Goal: Task Accomplishment & Management: Use online tool/utility

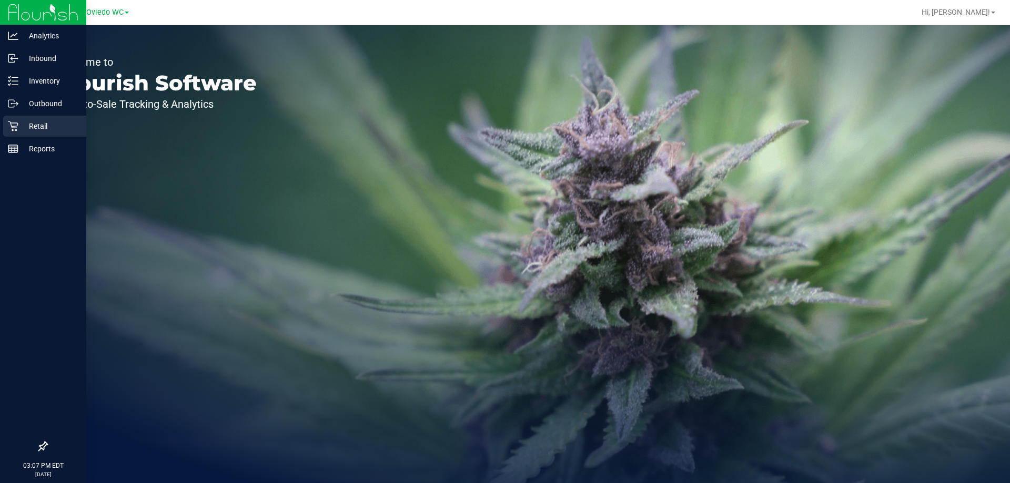
click at [33, 126] on p "Retail" at bounding box center [49, 126] width 63 height 13
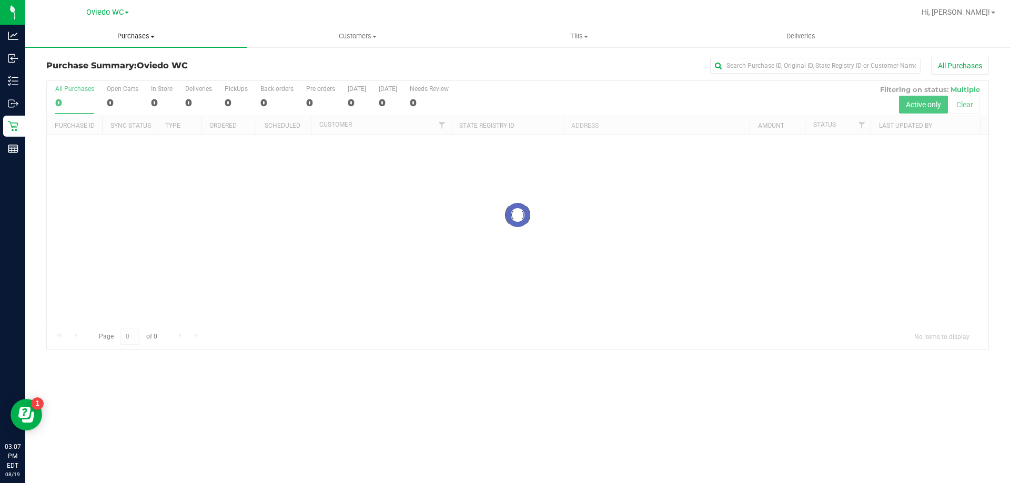
click at [137, 36] on span "Purchases" at bounding box center [135, 36] width 221 height 9
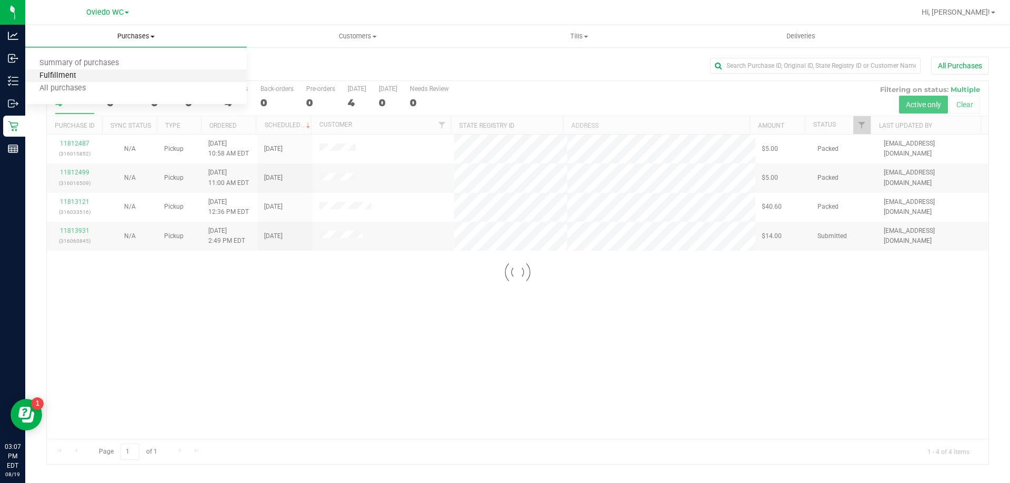
click at [80, 76] on span "Fulfillment" at bounding box center [57, 76] width 65 height 9
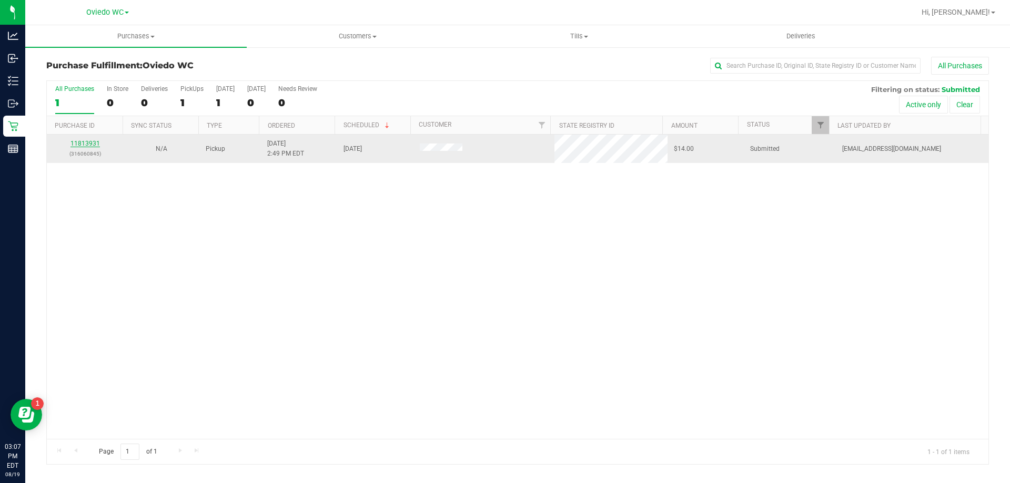
click at [79, 146] on link "11813931" at bounding box center [84, 143] width 29 height 7
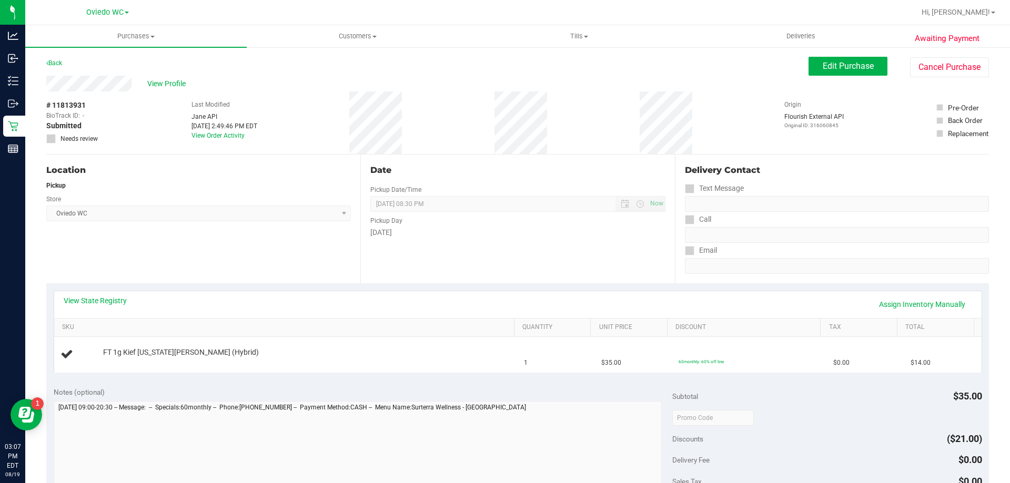
click at [290, 299] on div "View State Registry Assign Inventory Manually" at bounding box center [518, 305] width 908 height 18
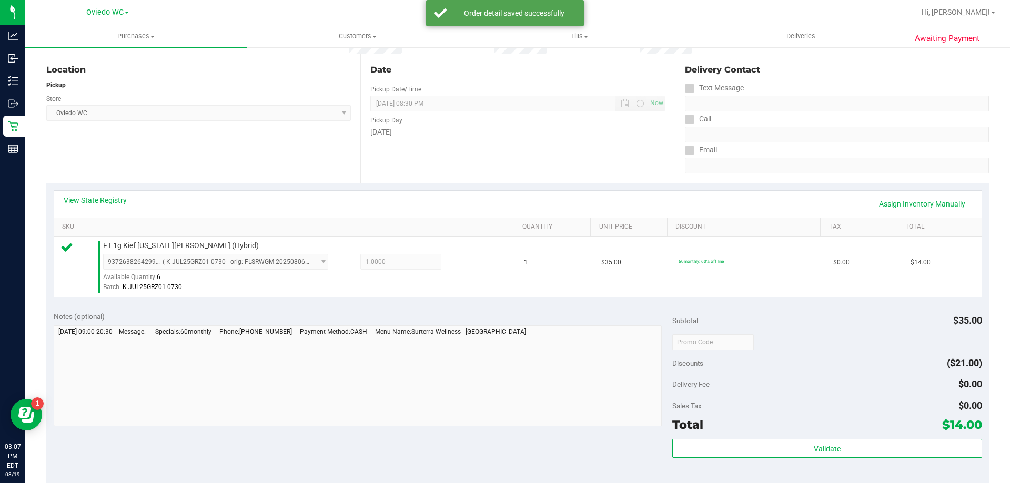
scroll to position [210, 0]
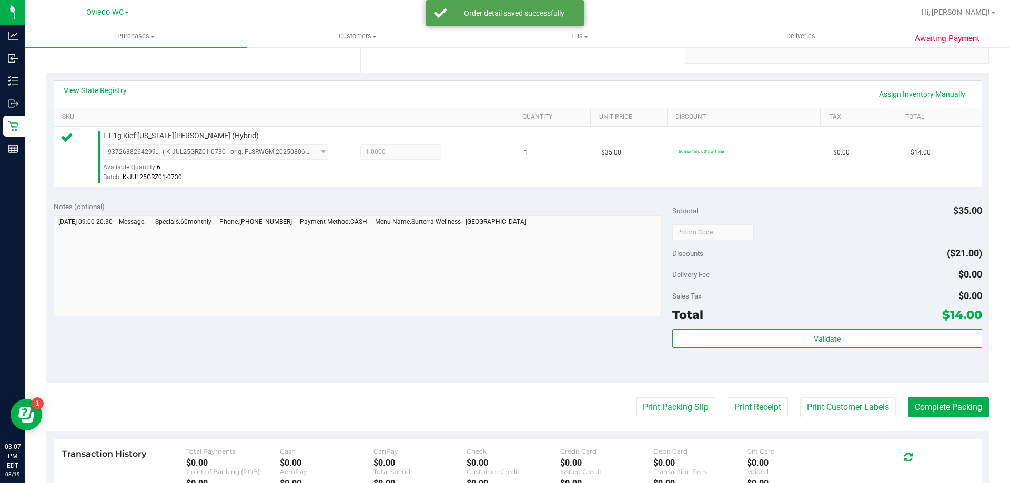
click at [795, 351] on div "Validate" at bounding box center [826, 352] width 309 height 47
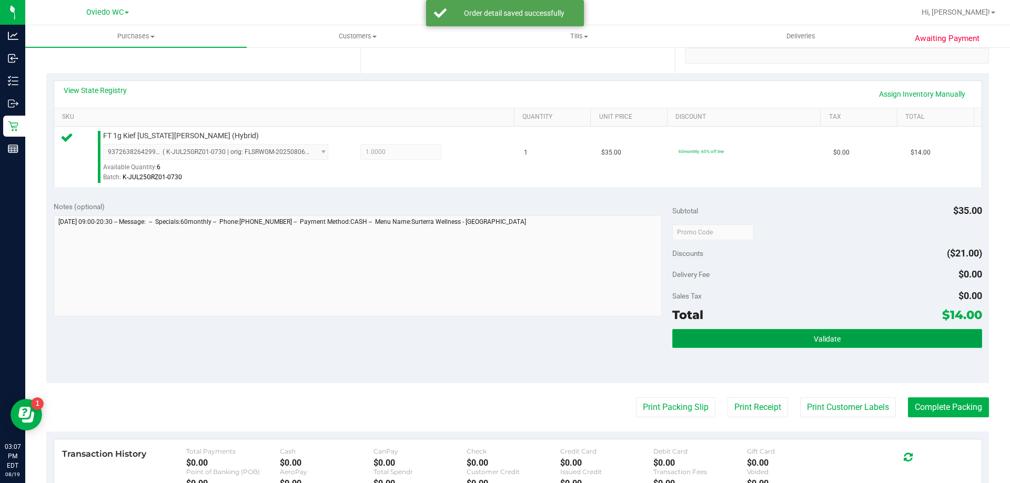
click at [791, 343] on button "Validate" at bounding box center [826, 338] width 309 height 19
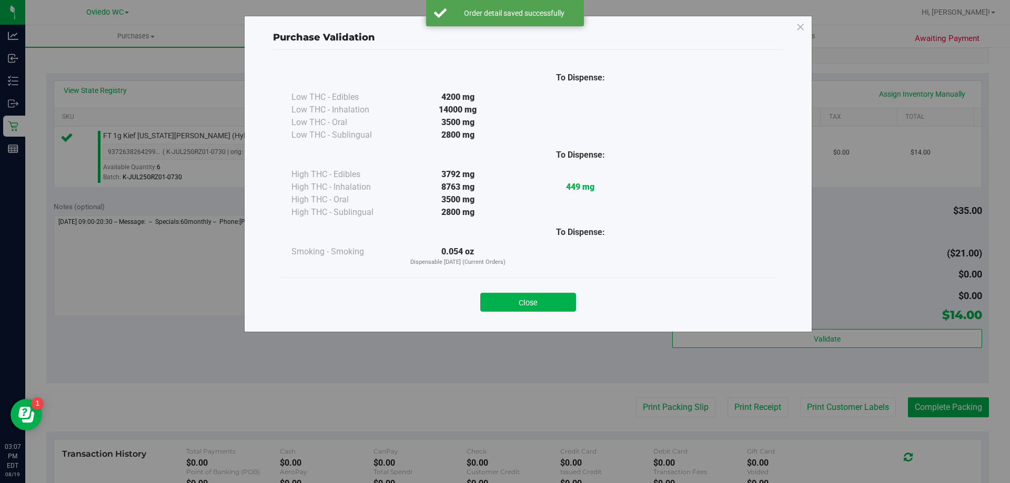
click at [544, 297] on button "Close" at bounding box center [528, 302] width 96 height 19
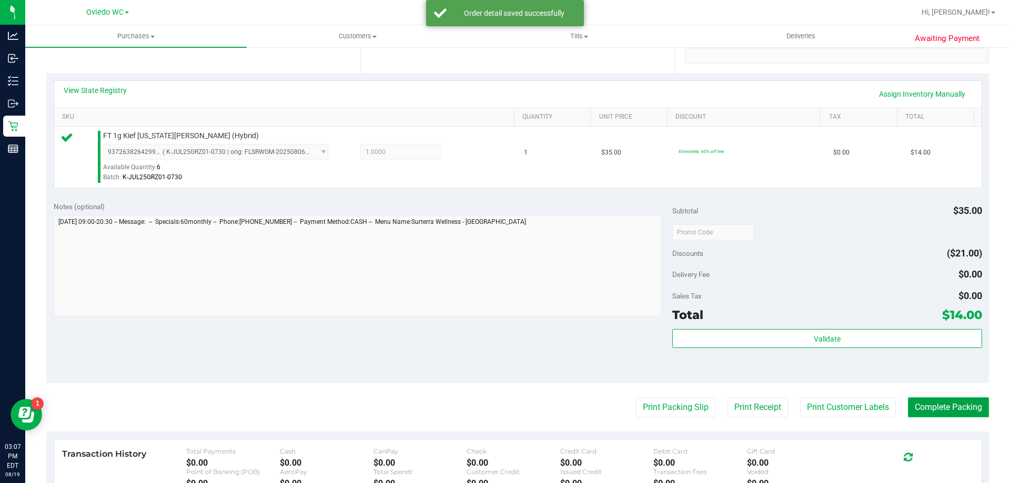
click at [943, 413] on button "Complete Packing" at bounding box center [948, 408] width 81 height 20
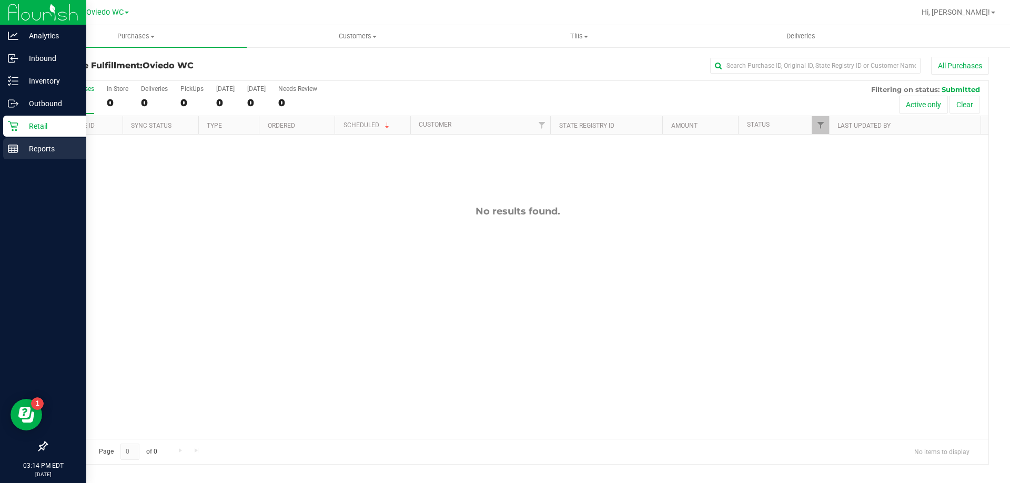
click at [35, 158] on div "Reports" at bounding box center [44, 148] width 83 height 21
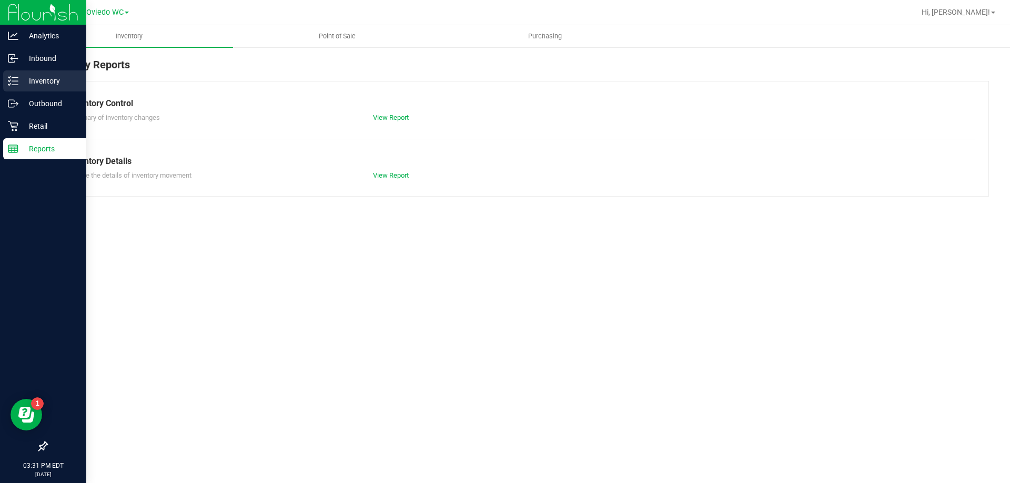
click at [28, 76] on div "Inventory Reports Inventory Control Summary of inventory changes View Report In…" at bounding box center [517, 126] width 985 height 161
click at [22, 78] on p "Inventory" at bounding box center [49, 81] width 63 height 13
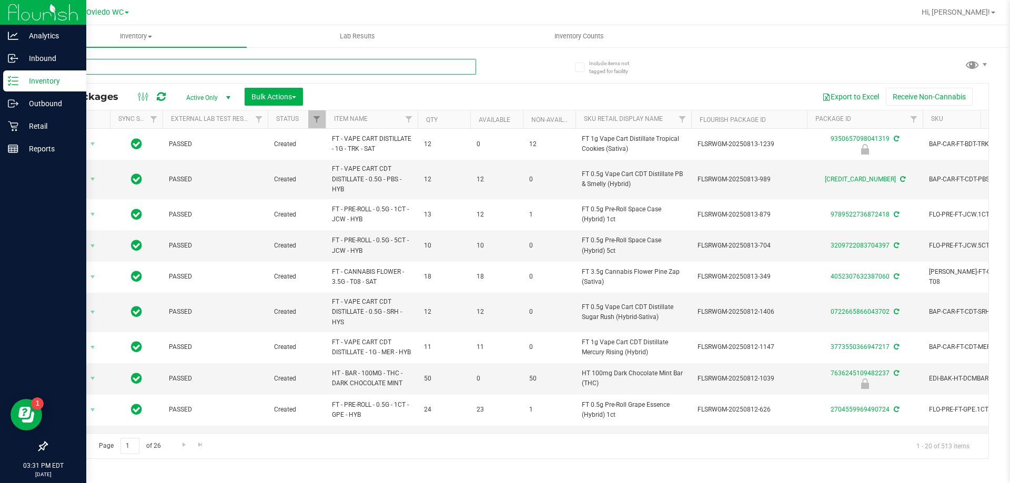
click at [226, 68] on input "text" at bounding box center [261, 67] width 430 height 16
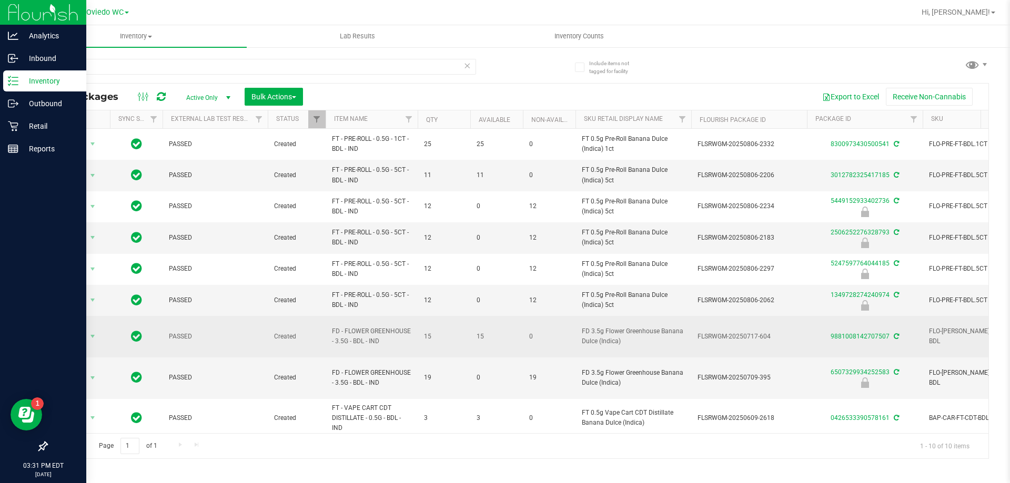
click at [367, 332] on span "FD - FLOWER GREENHOUSE - 3.5G - BDL - IND" at bounding box center [371, 337] width 79 height 20
copy tr "FD - FLOWER GREENHOUSE - 3.5G - BDL - IND"
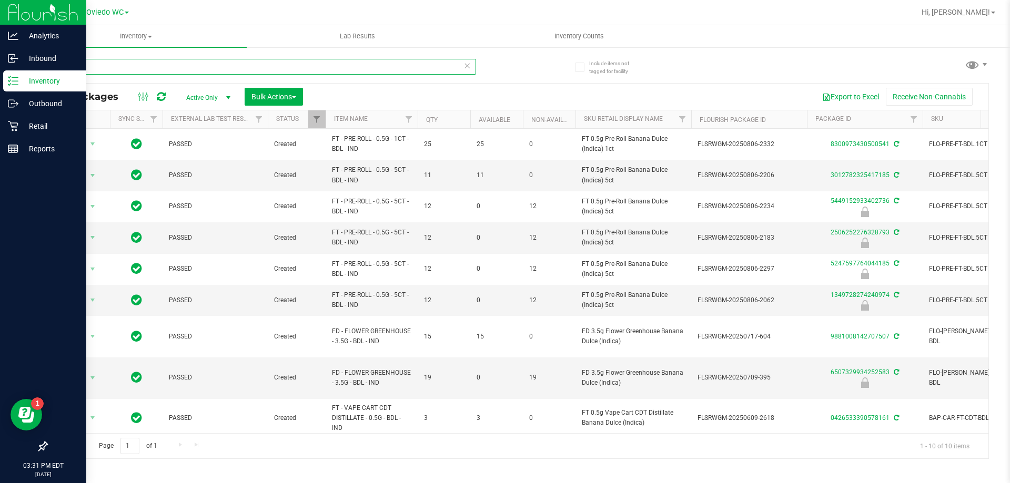
click at [128, 65] on input "bdl" at bounding box center [261, 67] width 430 height 16
paste input "FD - FLOWER GREENHOUSE - 3.5G - BDL - IND"
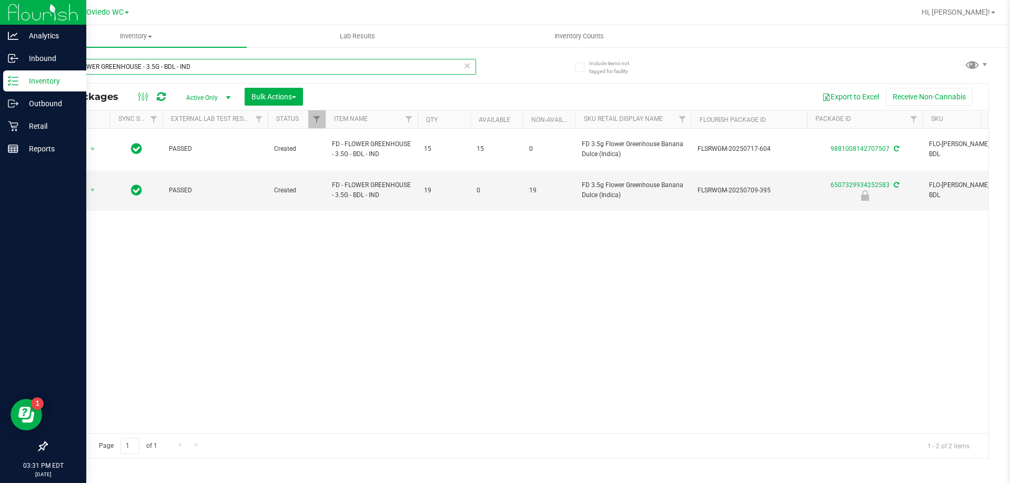
type input "FD - FLOWER GREENHOUSE - 3.5G - BDL - IND"
click at [25, 125] on p "Retail" at bounding box center [49, 126] width 63 height 13
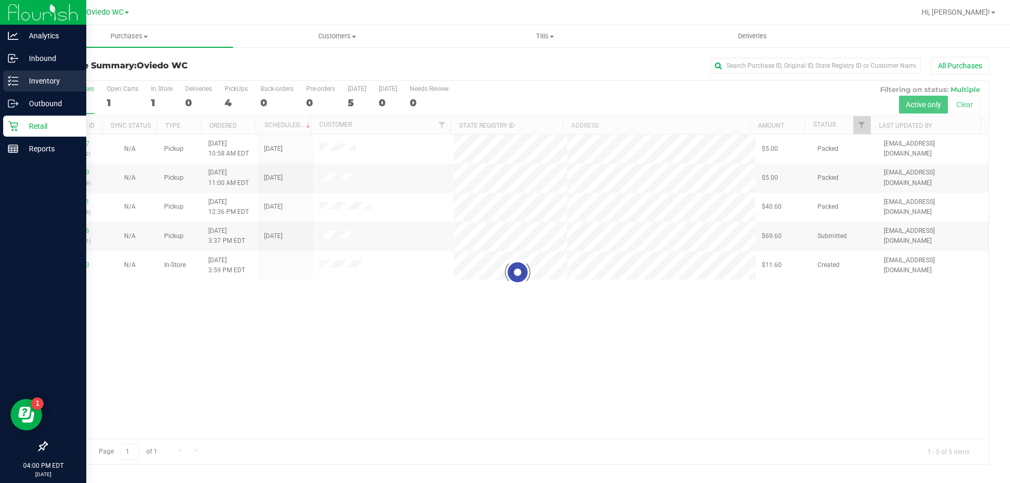
click at [20, 86] on p "Inventory" at bounding box center [49, 81] width 63 height 13
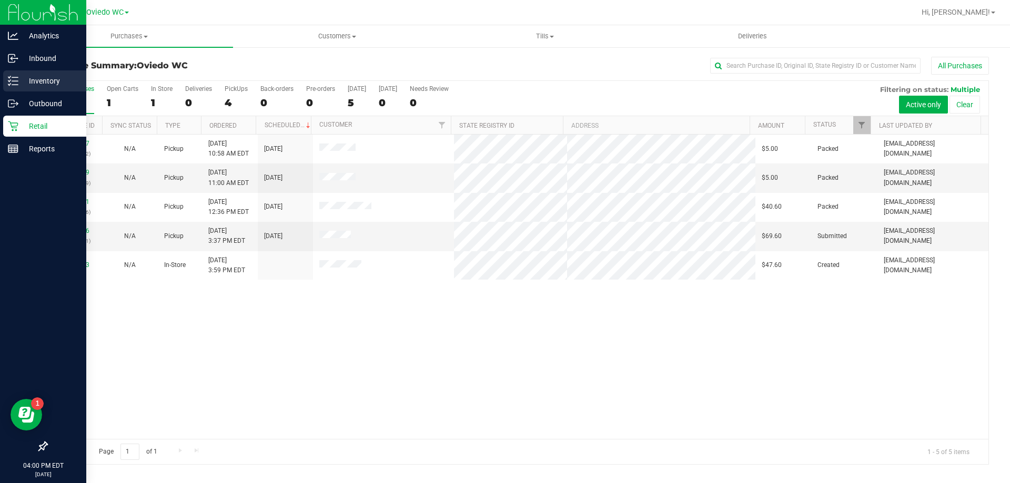
click at [17, 74] on div "Inventory" at bounding box center [44, 80] width 83 height 21
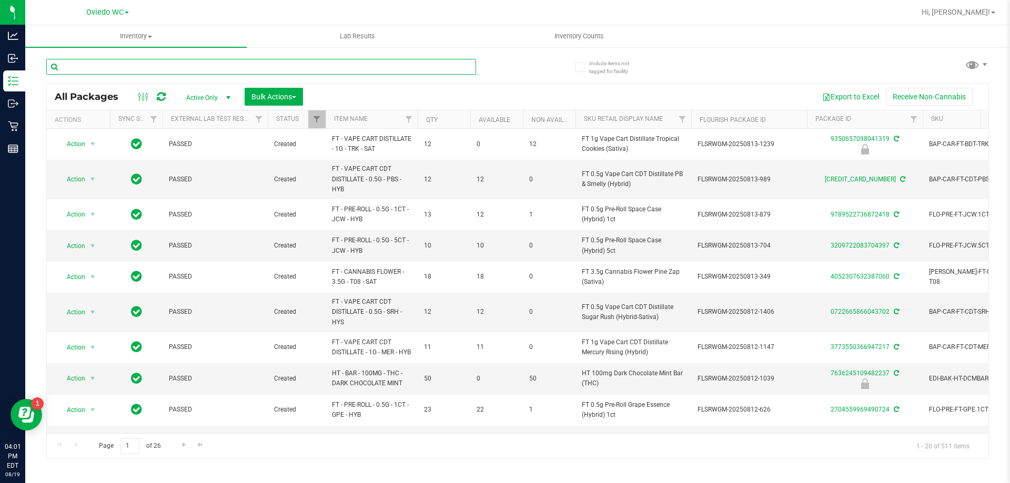
click at [175, 71] on input "text" at bounding box center [261, 67] width 430 height 16
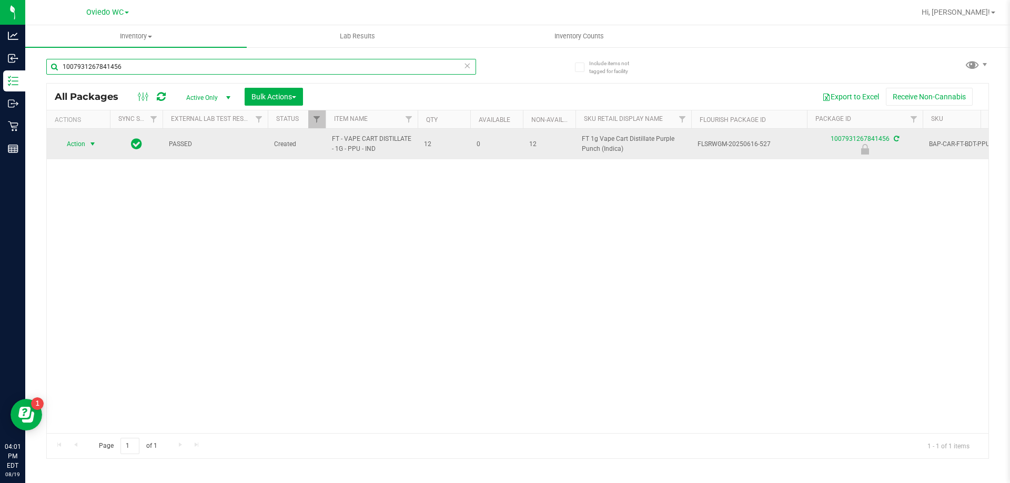
type input "1007931267841456"
click at [90, 147] on span "select" at bounding box center [92, 144] width 8 height 8
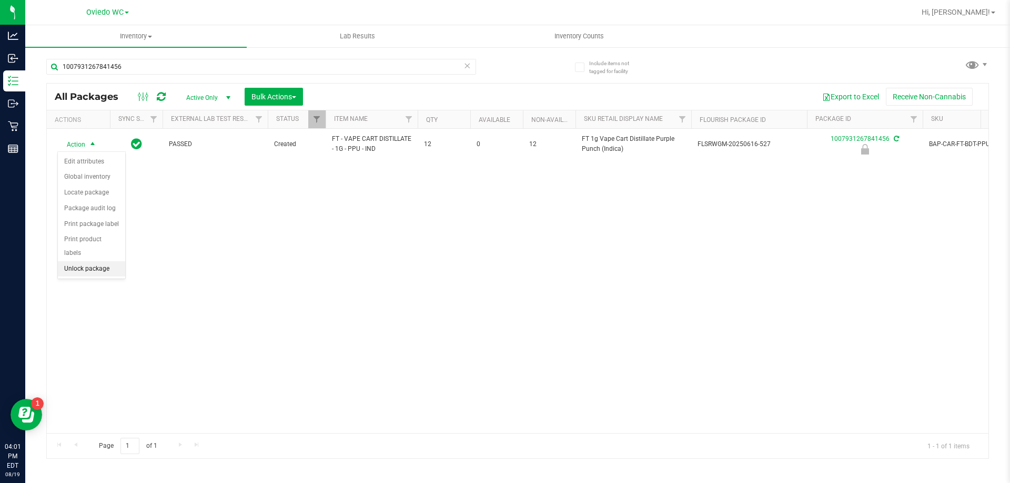
click at [83, 261] on li "Unlock package" at bounding box center [91, 269] width 67 height 16
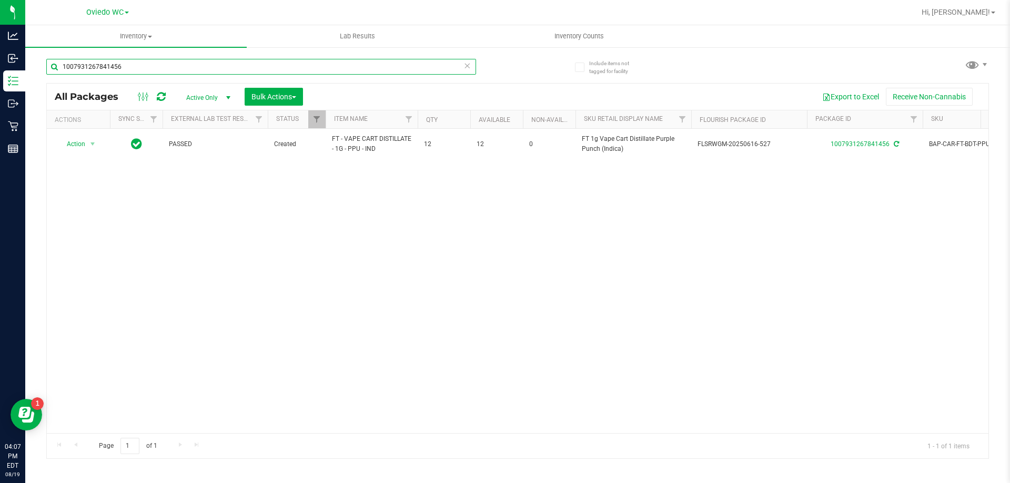
click at [174, 72] on input "1007931267841456" at bounding box center [261, 67] width 430 height 16
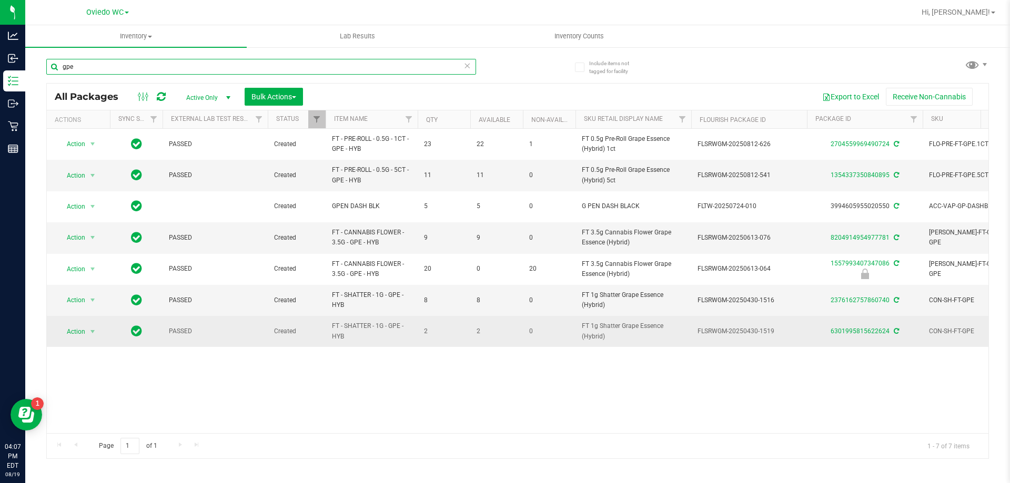
type input "gpe"
drag, startPoint x: 492, startPoint y: 330, endPoint x: 413, endPoint y: 331, distance: 79.4
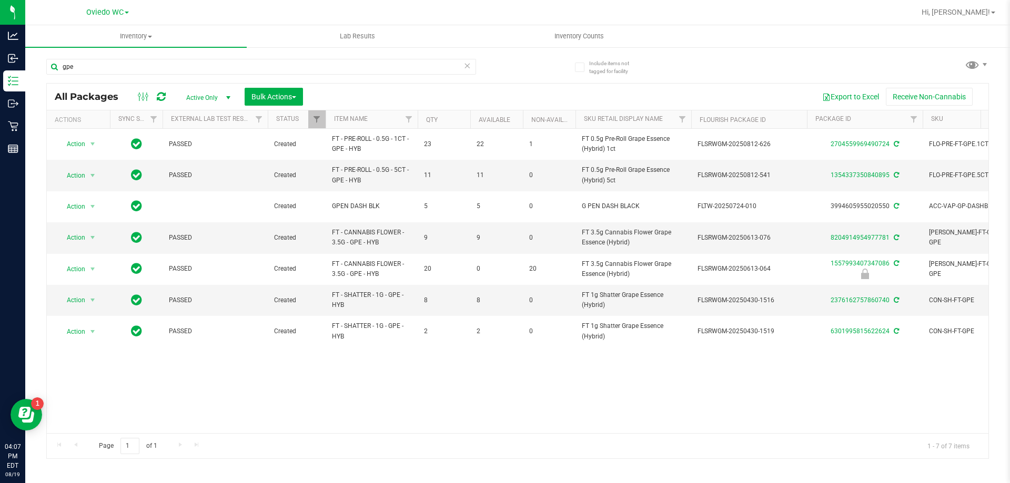
click at [429, 387] on div "Action Action Adjust qty Create package Edit attributes Global inventory Locate…" at bounding box center [518, 281] width 942 height 305
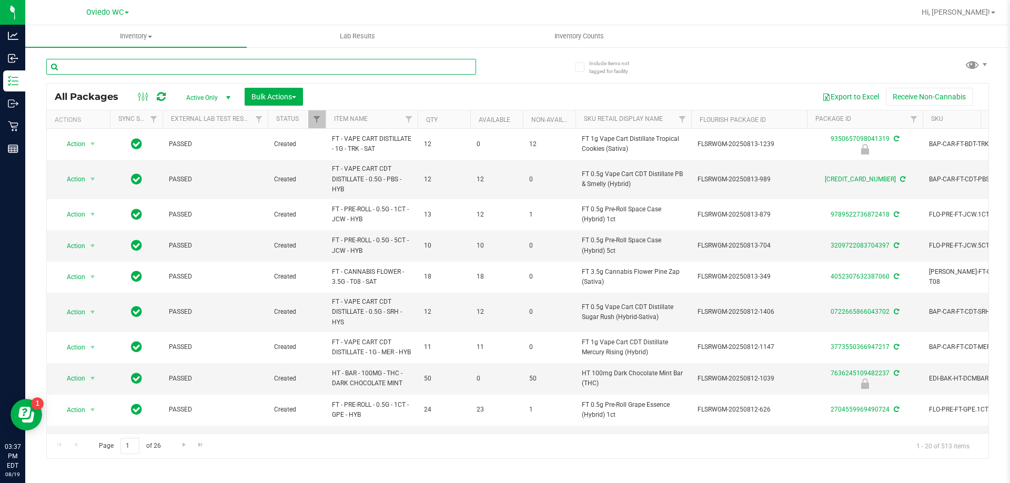
click at [180, 69] on input "text" at bounding box center [261, 67] width 430 height 16
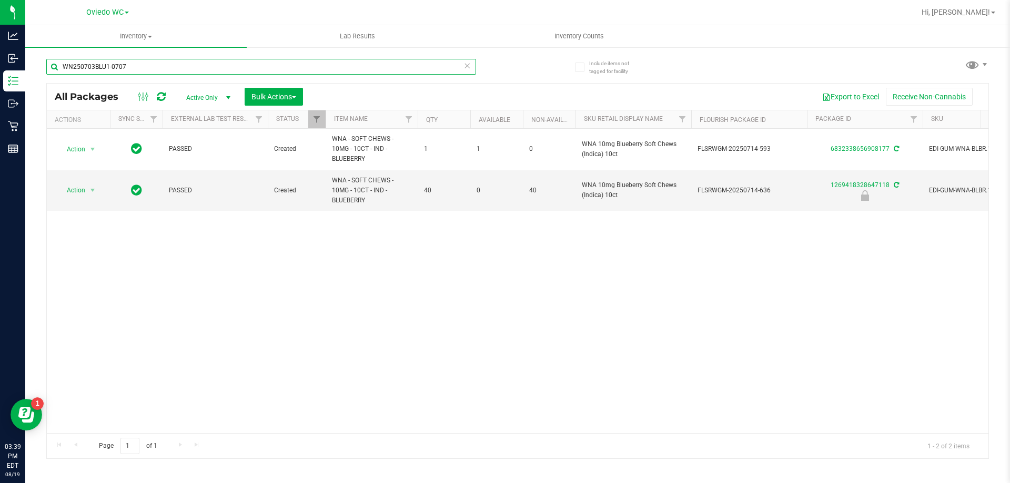
type input "WN250703BLU1-0707"
